Goal: Find specific page/section: Find specific page/section

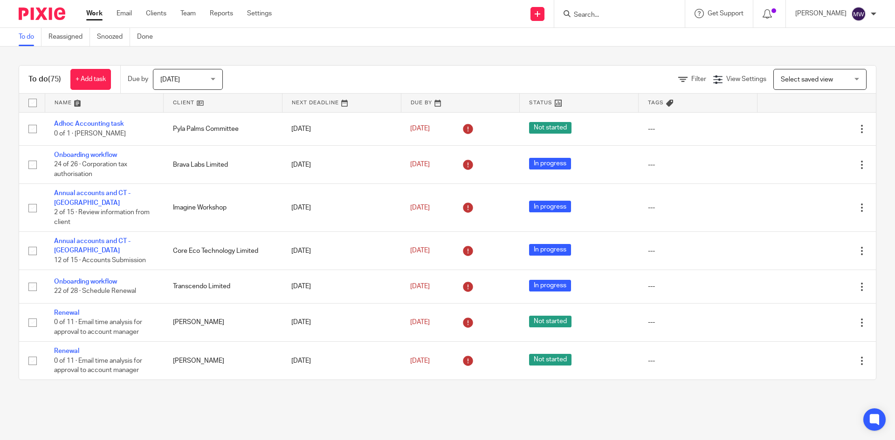
click at [600, 15] on input "Search" at bounding box center [615, 15] width 84 height 8
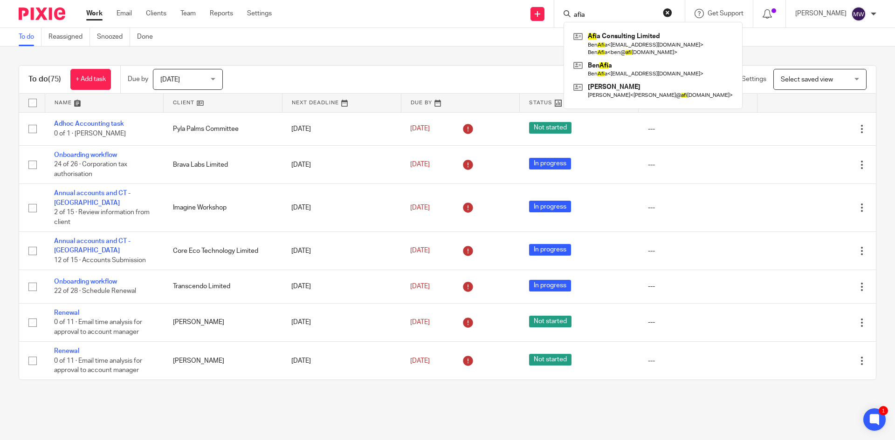
type input "afia"
click button "submit" at bounding box center [0, 0] width 0 height 0
click at [604, 64] on link at bounding box center [638, 69] width 135 height 21
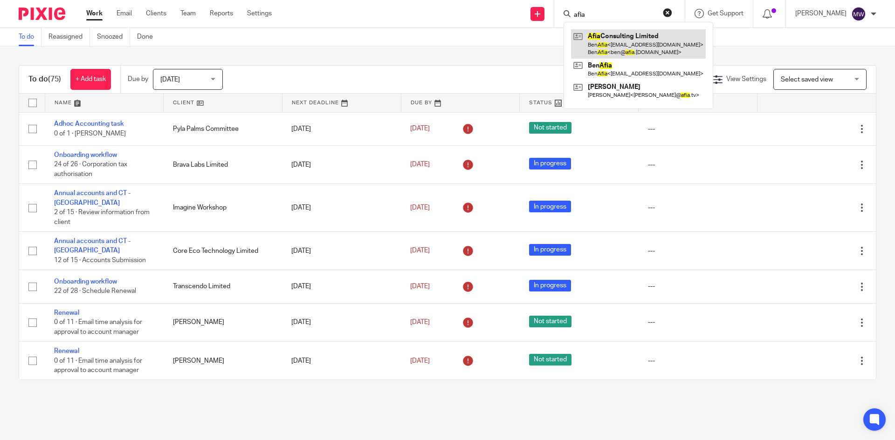
type input "afia"
click at [605, 48] on link at bounding box center [638, 43] width 135 height 29
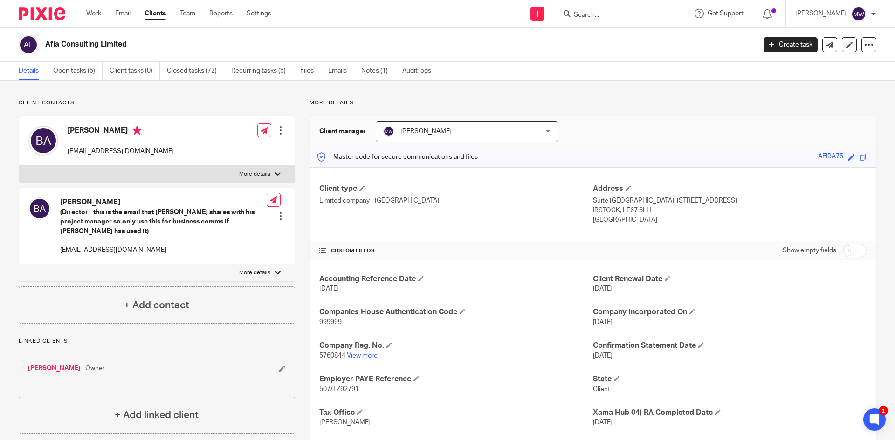
click at [146, 153] on div "[PERSON_NAME] [EMAIL_ADDRESS][DOMAIN_NAME] Edit contact Create client from cont…" at bounding box center [156, 140] width 275 height 49
click at [171, 138] on div "[PERSON_NAME] [EMAIL_ADDRESS][DOMAIN_NAME] Edit contact Create client from cont…" at bounding box center [156, 140] width 275 height 49
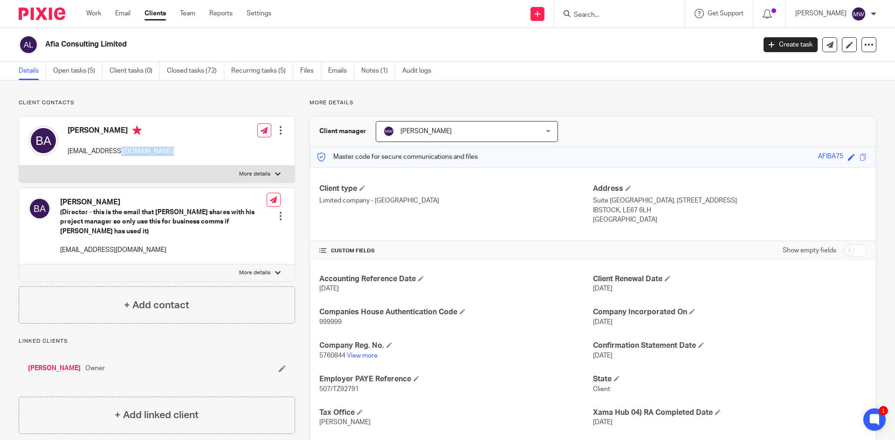
click at [171, 138] on div "[PERSON_NAME] [EMAIL_ADDRESS][DOMAIN_NAME] Edit contact Create client from cont…" at bounding box center [156, 140] width 275 height 49
click at [284, 132] on div "[PERSON_NAME] [EMAIL_ADDRESS][DOMAIN_NAME] Edit contact Create client from cont…" at bounding box center [156, 140] width 275 height 49
click at [280, 133] on div at bounding box center [280, 130] width 9 height 9
click at [221, 153] on link "Edit contact" at bounding box center [236, 151] width 89 height 14
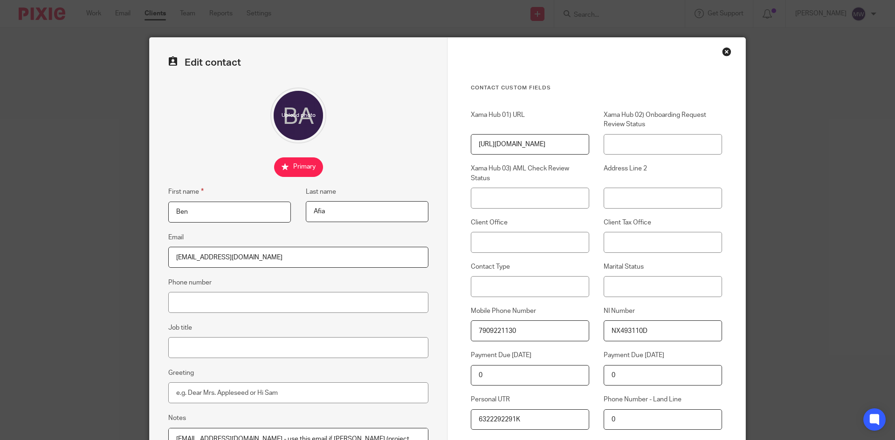
scroll to position [93, 0]
